Goal: Find contact information: Find contact information

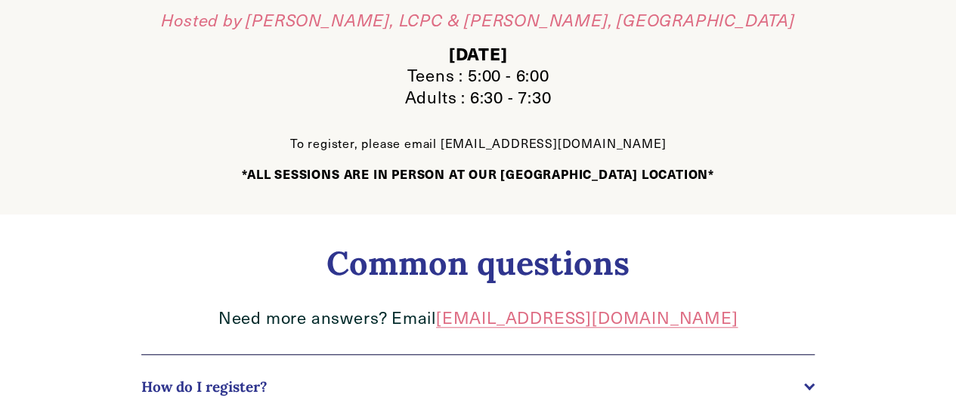
scroll to position [539, 0]
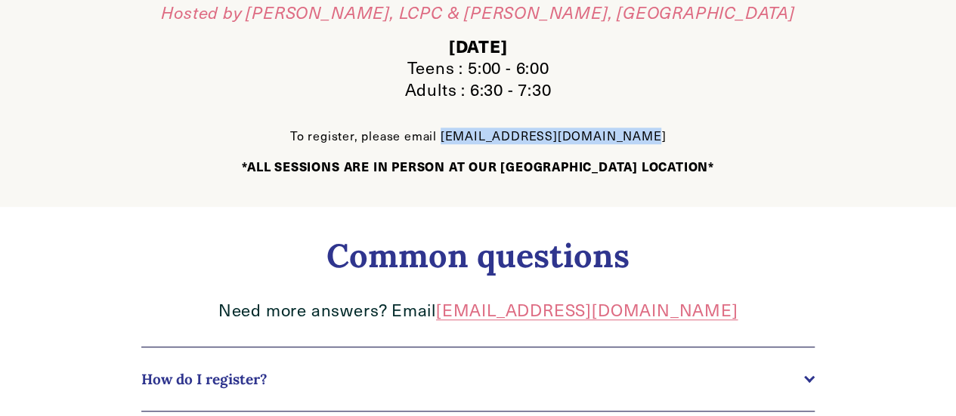
drag, startPoint x: 465, startPoint y: 141, endPoint x: 638, endPoint y: 142, distance: 173.0
click at [638, 142] on p "To register, please email [EMAIL_ADDRESS][DOMAIN_NAME] *ALL SESSIONS ARE IN PER…" at bounding box center [478, 144] width 674 height 63
copy p "[EMAIL_ADDRESS][DOMAIN_NAME]"
click at [579, 321] on link "[EMAIL_ADDRESS][DOMAIN_NAME]" at bounding box center [586, 309] width 301 height 23
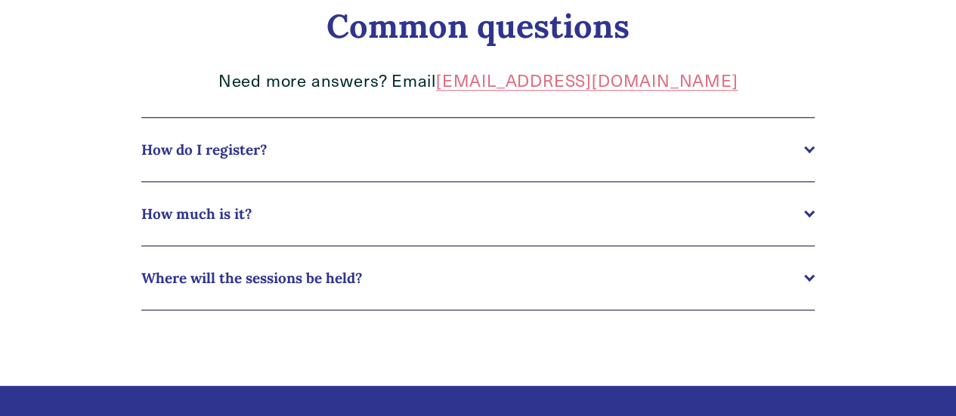
scroll to position [774, 0]
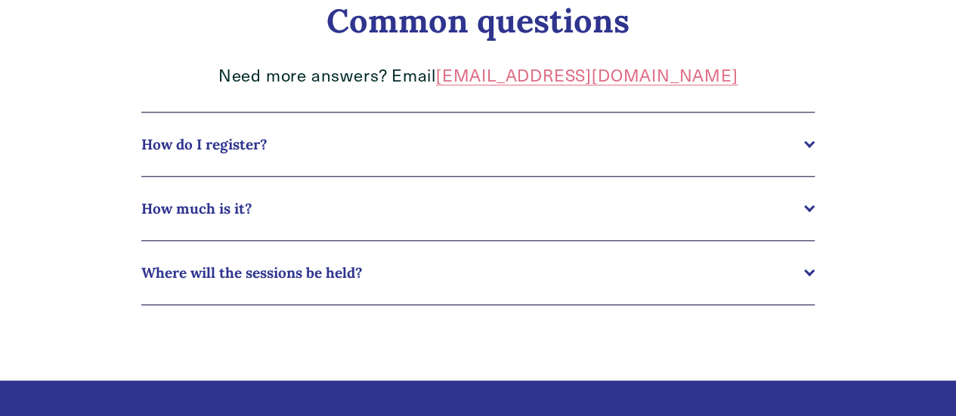
click at [804, 278] on div at bounding box center [809, 272] width 11 height 11
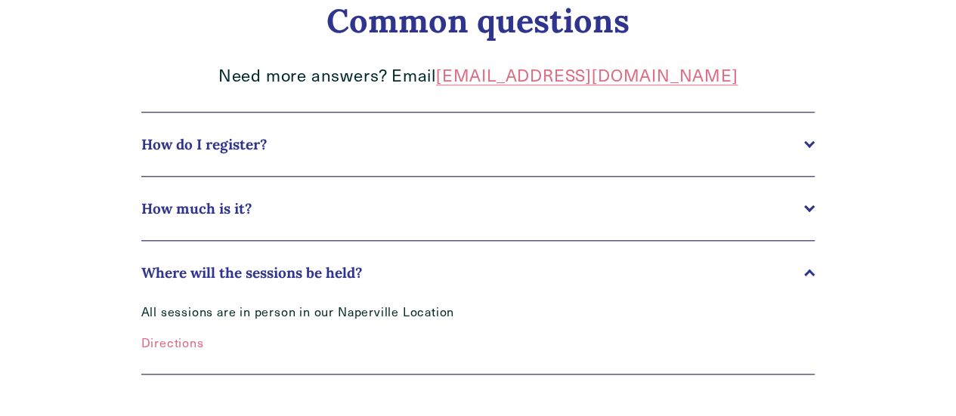
click at [804, 278] on div at bounding box center [809, 272] width 11 height 11
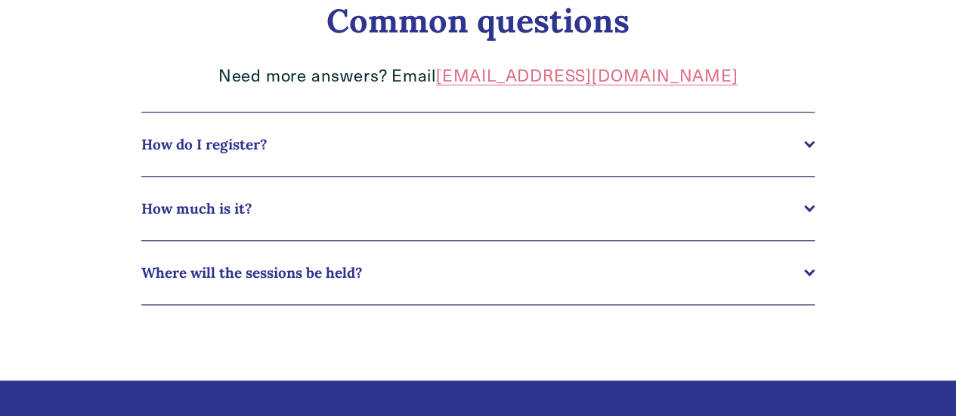
click at [808, 212] on div at bounding box center [809, 206] width 11 height 11
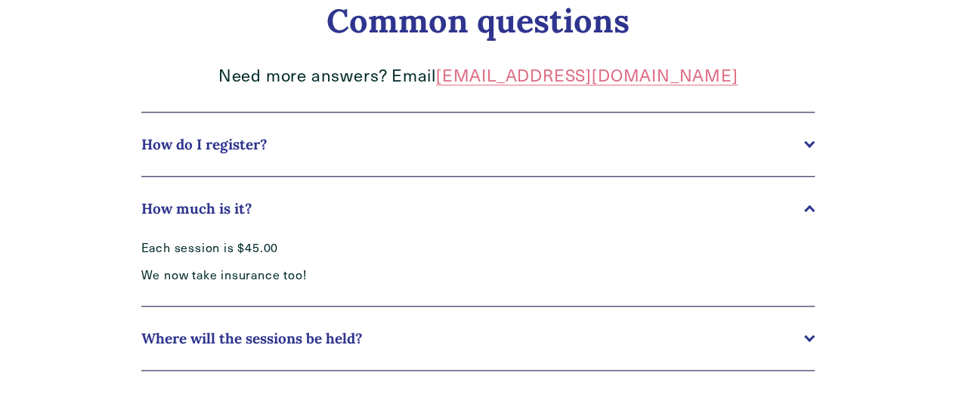
click at [808, 215] on div at bounding box center [809, 210] width 11 height 11
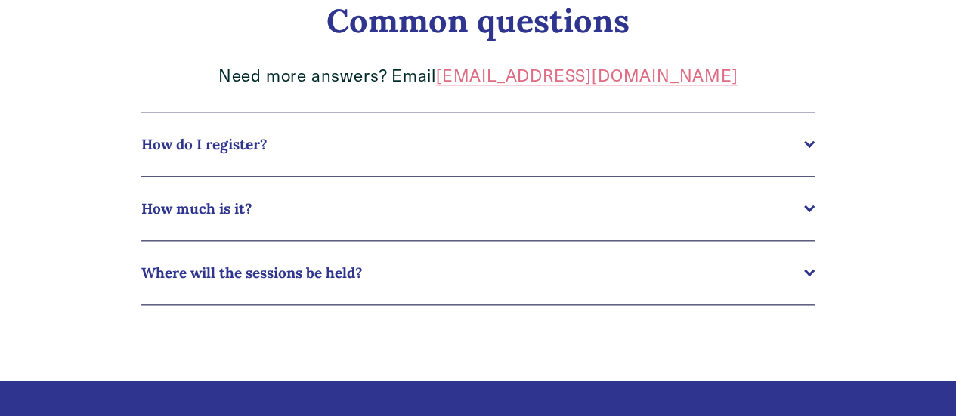
click at [806, 150] on div at bounding box center [809, 144] width 11 height 11
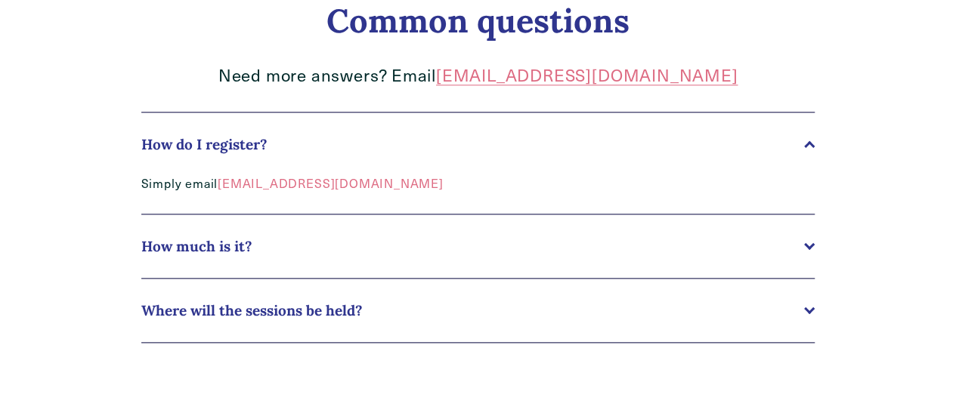
click at [359, 190] on link "[EMAIL_ADDRESS][DOMAIN_NAME]" at bounding box center [330, 183] width 225 height 16
click at [340, 190] on link "[EMAIL_ADDRESS][DOMAIN_NAME]" at bounding box center [330, 183] width 225 height 16
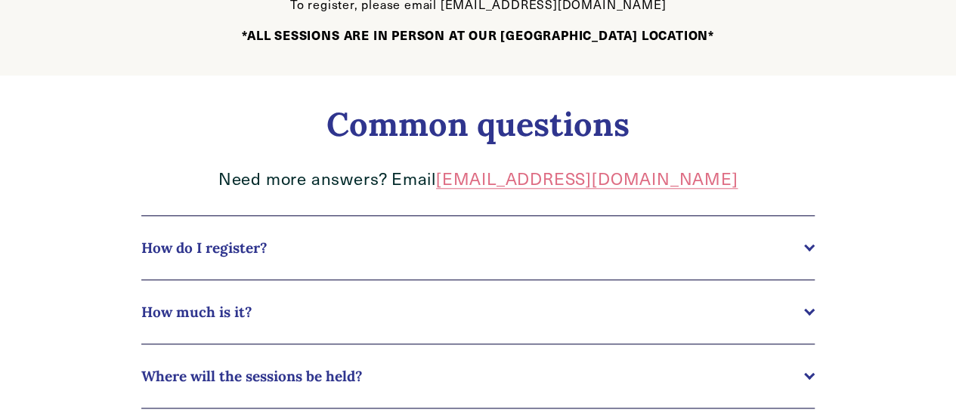
scroll to position [681, 0]
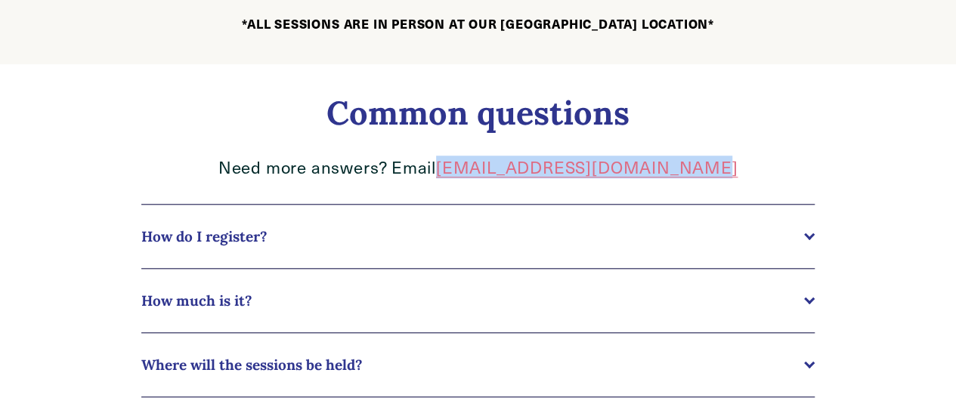
drag, startPoint x: 737, startPoint y: 175, endPoint x: 467, endPoint y: 187, distance: 270.7
click at [467, 187] on div "Common questions Need more answers? Email [EMAIL_ADDRESS][DOMAIN_NAME]" at bounding box center [478, 142] width 700 height 98
copy link "[EMAIL_ADDRESS][DOMAIN_NAME]"
